Goal: Learn about a topic

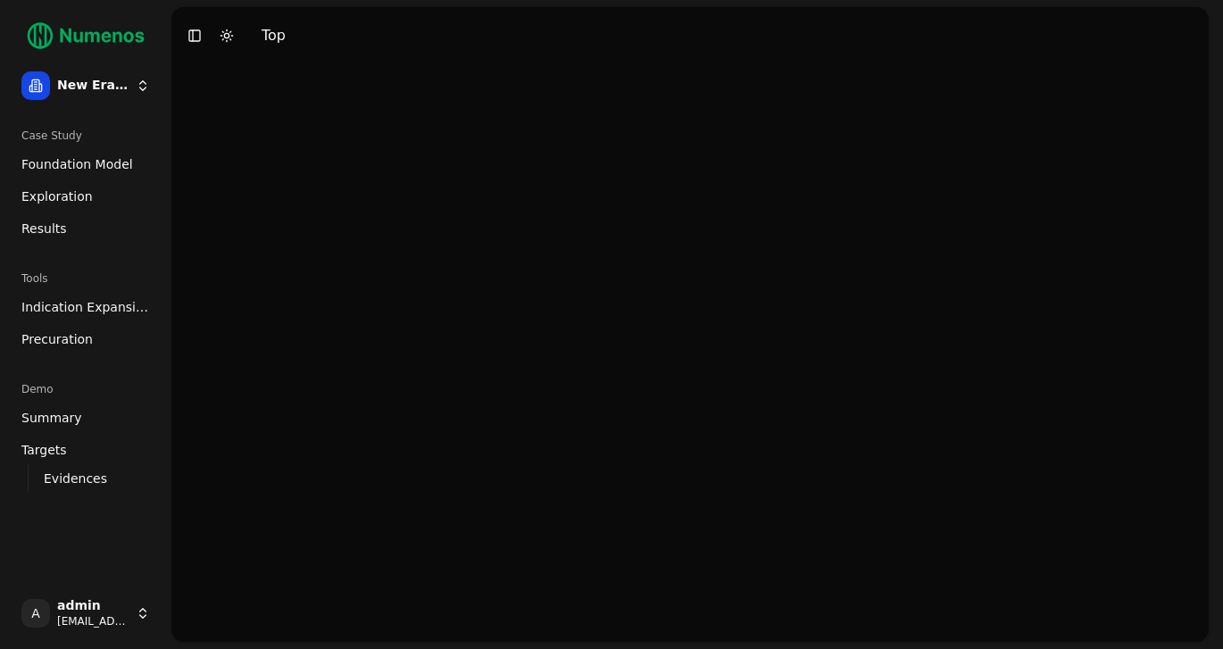
click at [89, 166] on span "Foundation Model" at bounding box center [77, 164] width 112 height 18
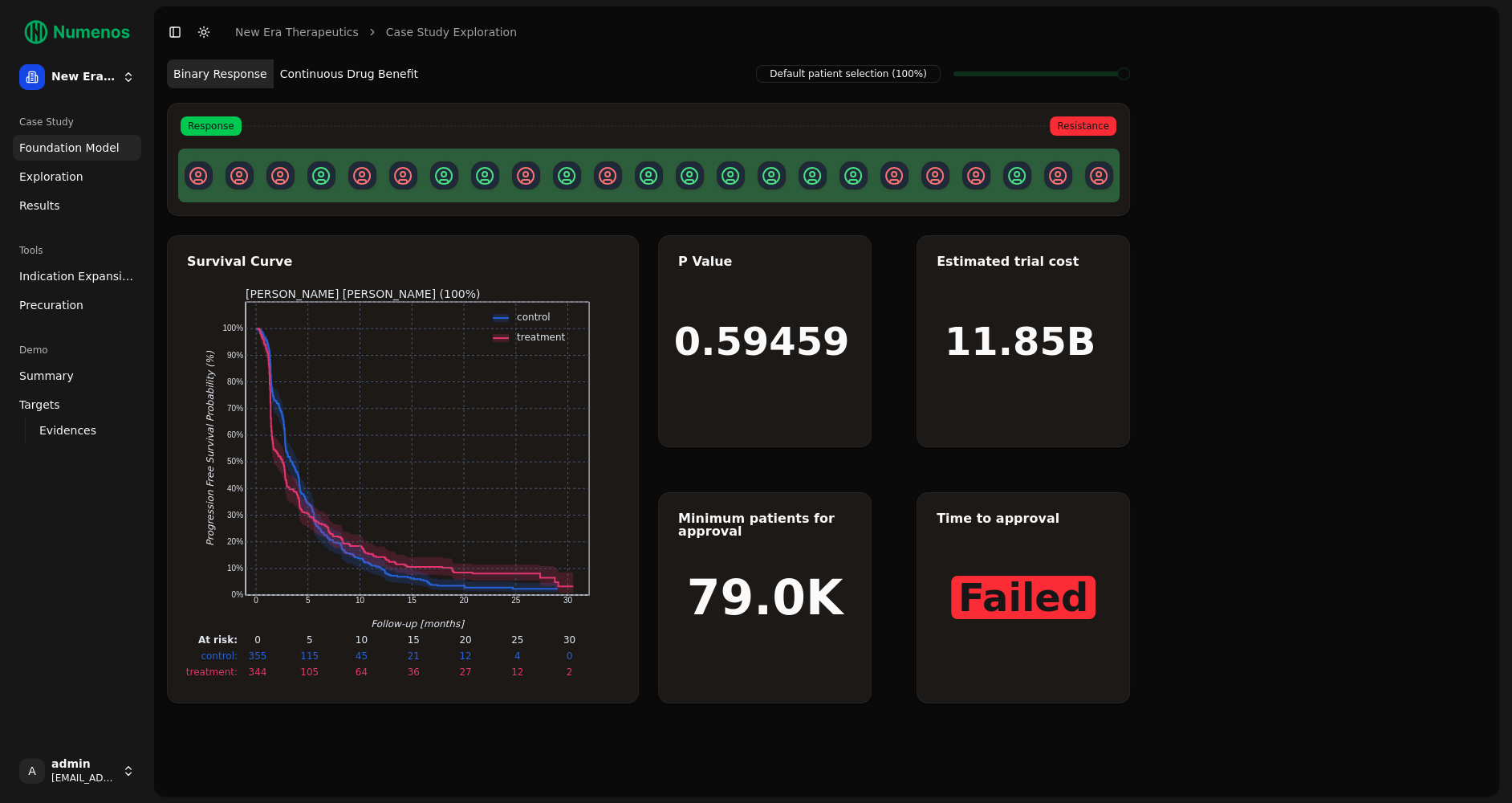
click at [370, 81] on button "Continuous Drug Benefit" at bounding box center [349, 74] width 151 height 29
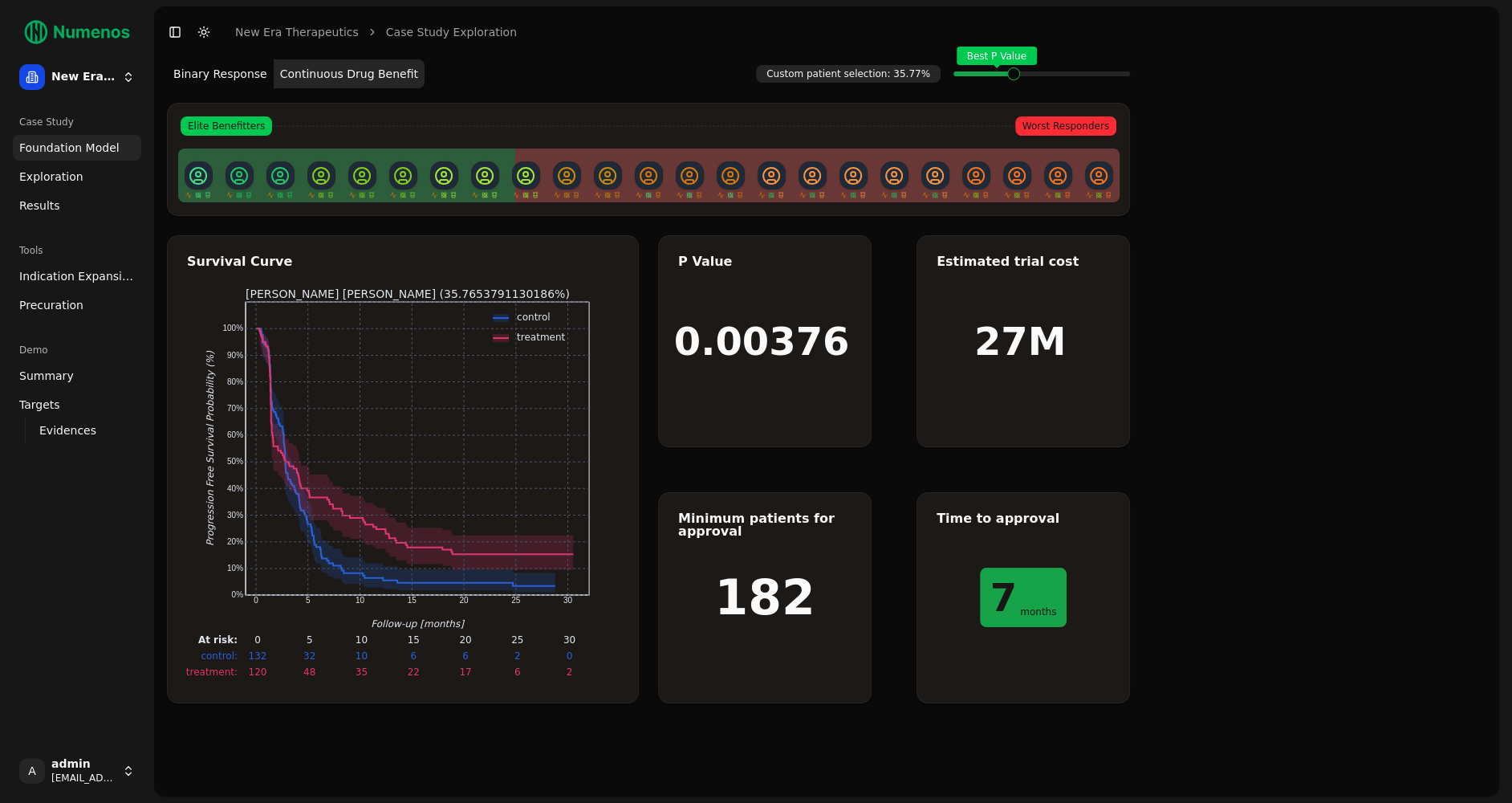
click at [76, 181] on span "Exploration" at bounding box center [50, 176] width 64 height 16
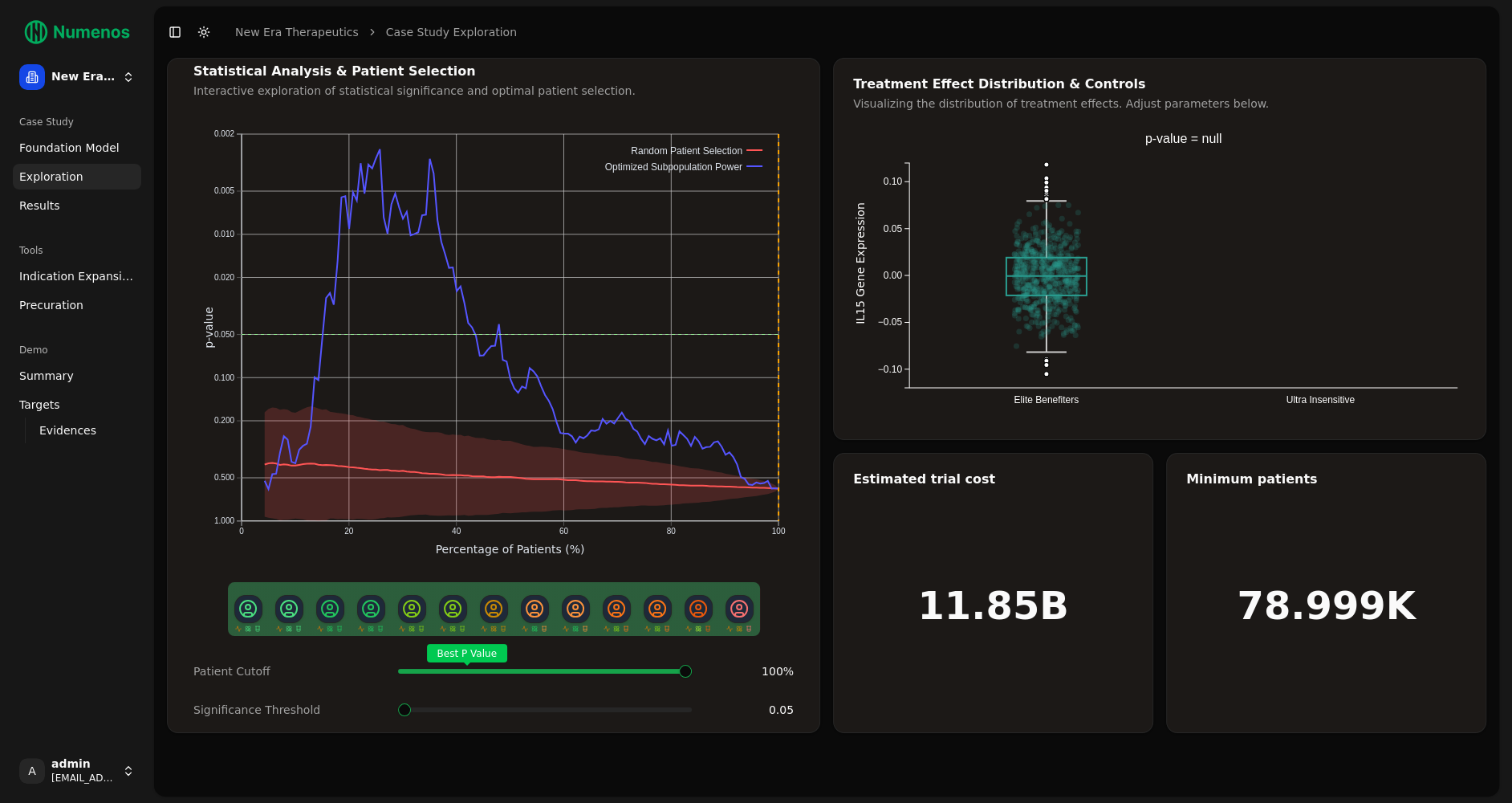
click at [398, 583] on span at bounding box center [405, 709] width 13 height 13
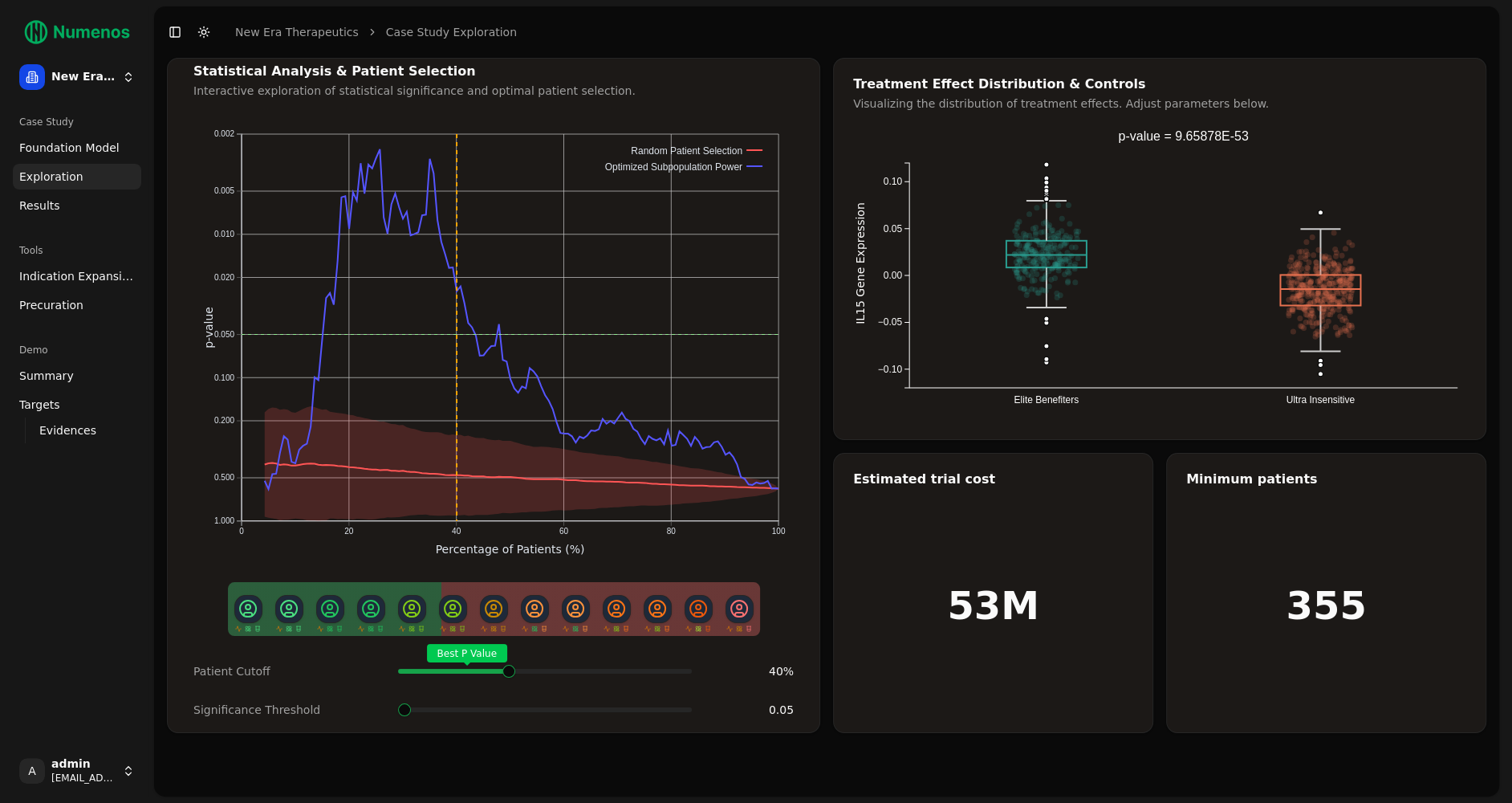
click at [684, 583] on span at bounding box center [685, 671] width 3 height 6
click at [509, 583] on span at bounding box center [510, 671] width 3 height 6
